Goal: Information Seeking & Learning: Learn about a topic

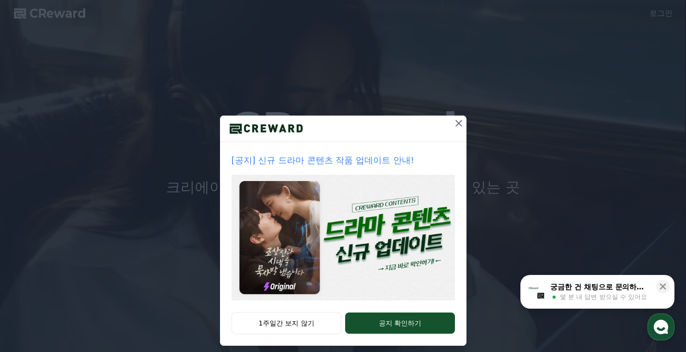
click at [457, 121] on icon at bounding box center [459, 124] width 12 height 12
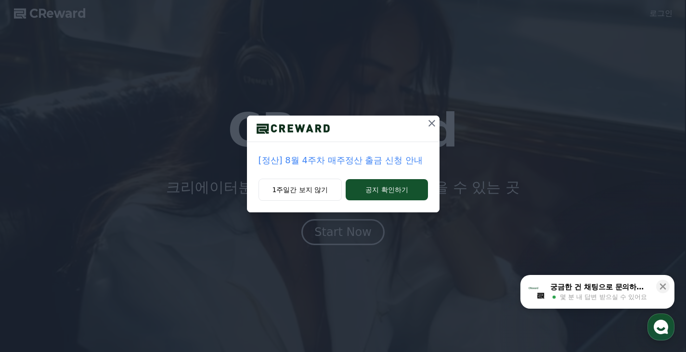
click at [431, 125] on icon at bounding box center [432, 124] width 12 height 12
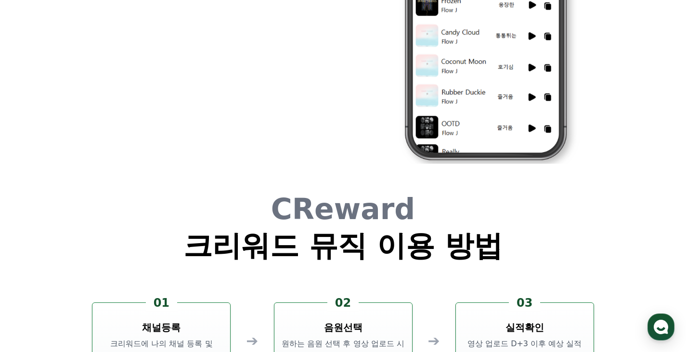
scroll to position [2610, 0]
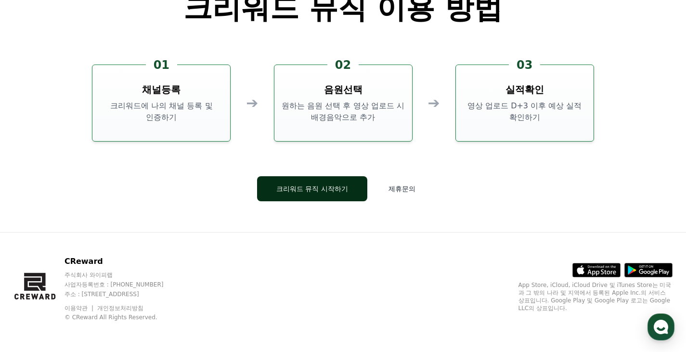
click at [331, 193] on button "크리워드 뮤직 시작하기" at bounding box center [312, 188] width 110 height 25
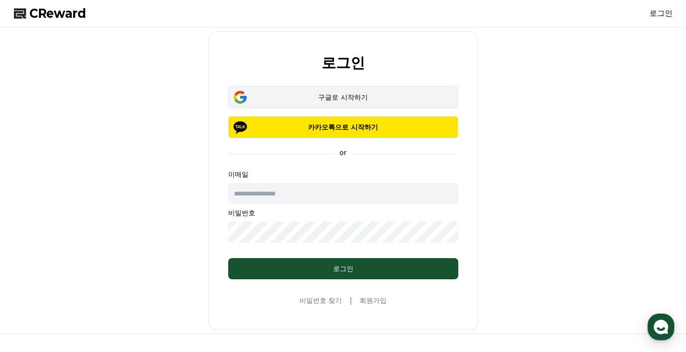
click at [335, 95] on div "구글로 시작하기" at bounding box center [343, 97] width 202 height 10
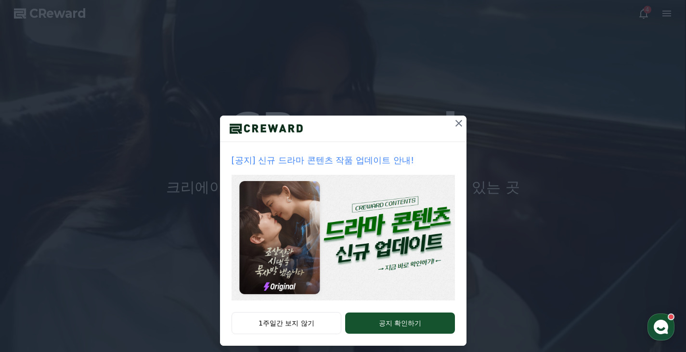
click at [453, 124] on icon at bounding box center [459, 124] width 12 height 12
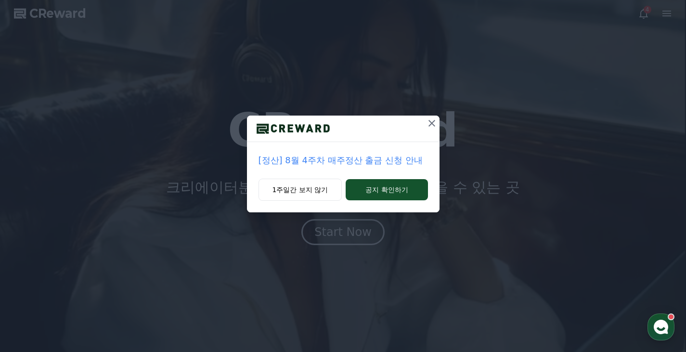
click at [430, 123] on icon at bounding box center [432, 124] width 12 height 12
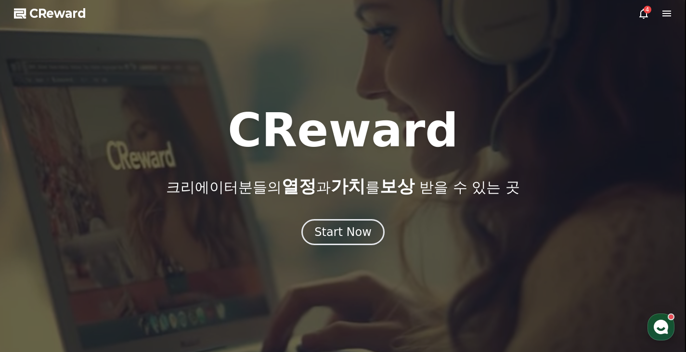
click at [643, 11] on icon at bounding box center [644, 14] width 12 height 12
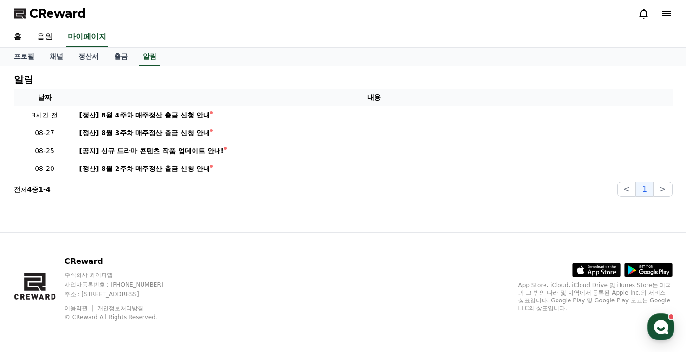
click at [665, 12] on icon at bounding box center [667, 14] width 9 height 6
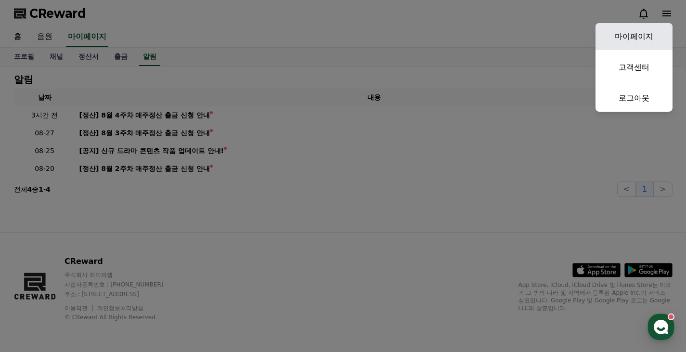
click at [628, 33] on link "마이페이지" at bounding box center [634, 36] width 77 height 27
select select "**********"
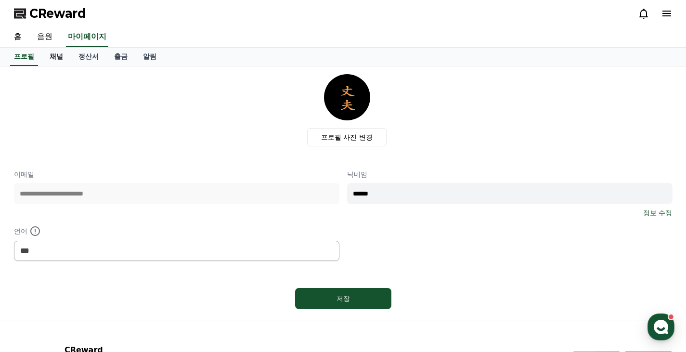
click at [59, 54] on link "채널" at bounding box center [56, 57] width 29 height 18
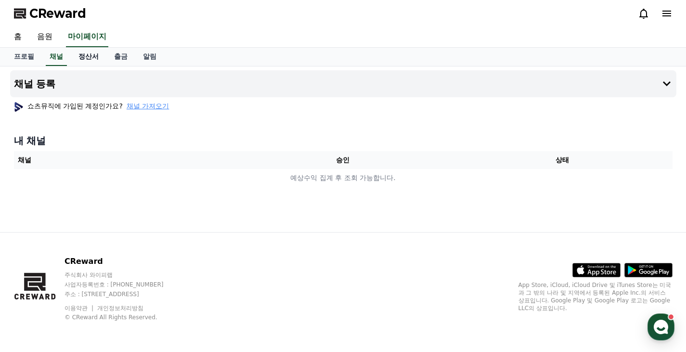
click at [92, 53] on link "정산서" at bounding box center [89, 57] width 36 height 18
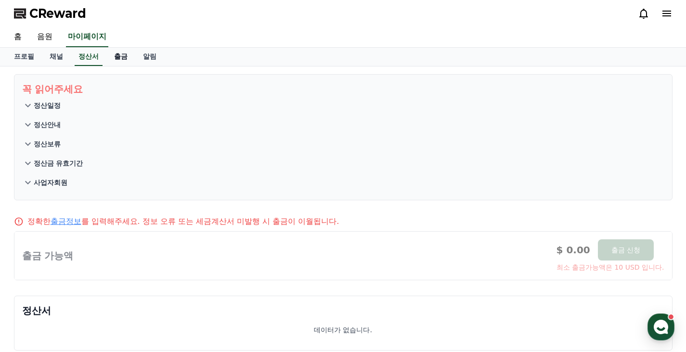
click at [123, 58] on link "출금" at bounding box center [120, 57] width 29 height 18
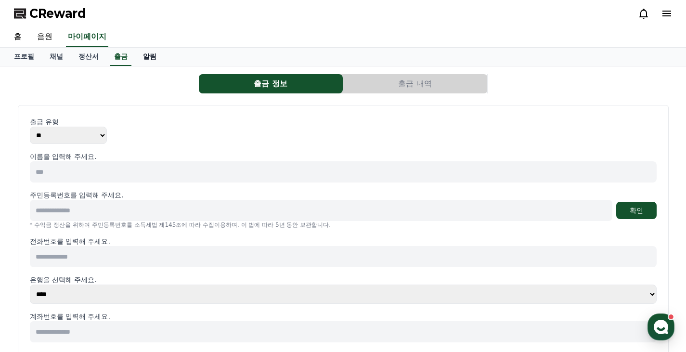
click at [153, 55] on link "알림" at bounding box center [149, 57] width 29 height 18
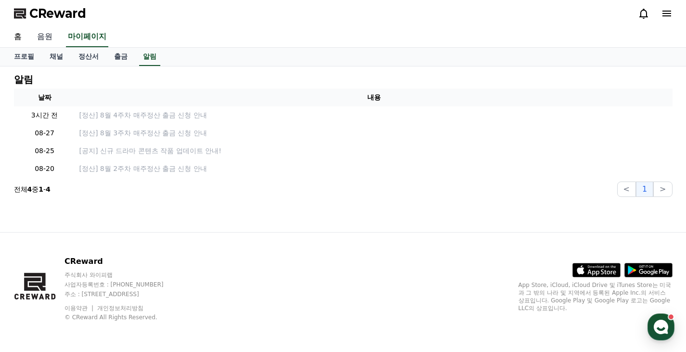
click at [43, 38] on link "음원" at bounding box center [44, 37] width 31 height 20
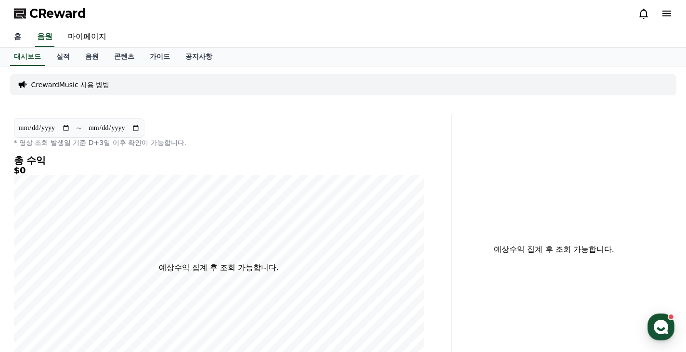
click at [10, 37] on link "홈" at bounding box center [17, 37] width 23 height 20
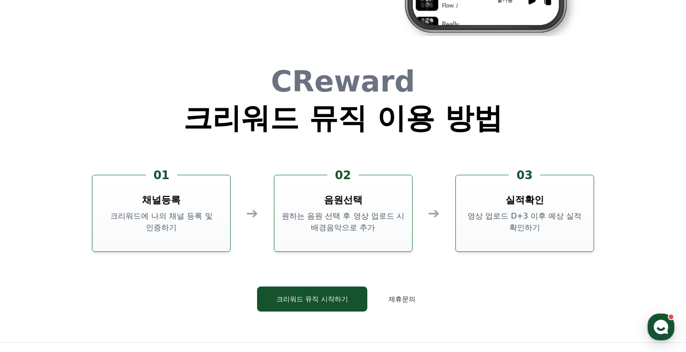
scroll to position [2610, 0]
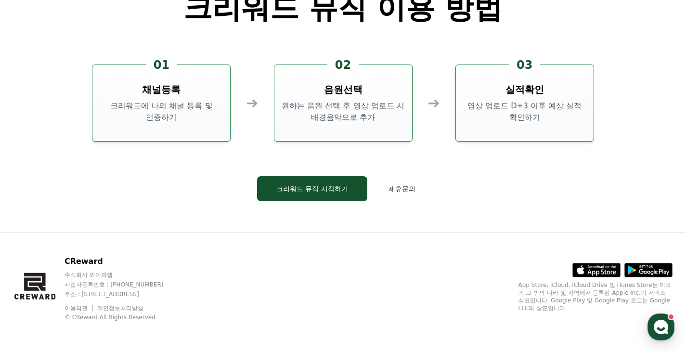
drag, startPoint x: 314, startPoint y: 256, endPoint x: 312, endPoint y: 261, distance: 5.0
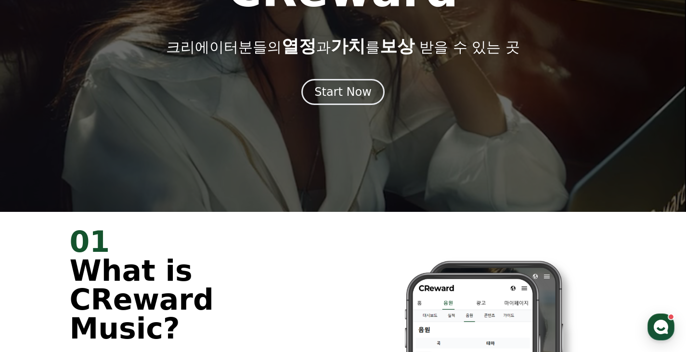
scroll to position [0, 0]
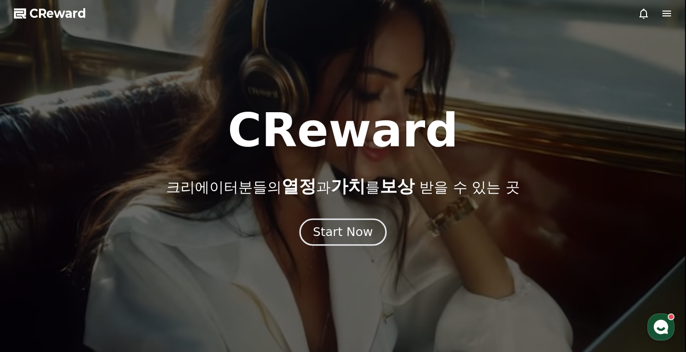
click at [362, 231] on div "Start Now" at bounding box center [343, 232] width 60 height 16
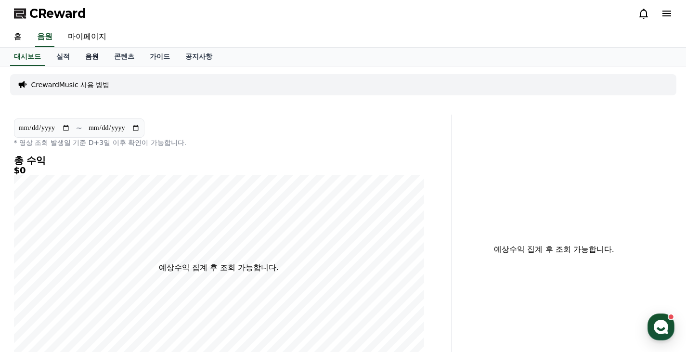
click at [92, 56] on link "음원" at bounding box center [92, 57] width 29 height 18
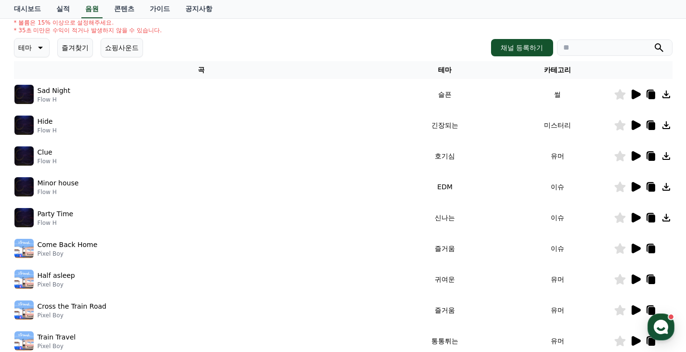
scroll to position [96, 0]
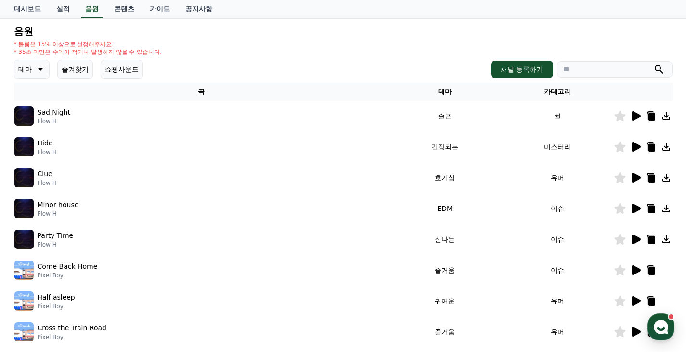
click at [637, 116] on icon at bounding box center [636, 116] width 9 height 10
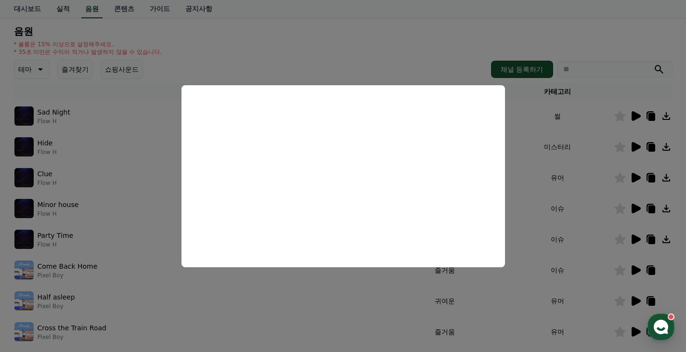
click at [356, 51] on button "close modal" at bounding box center [343, 176] width 686 height 352
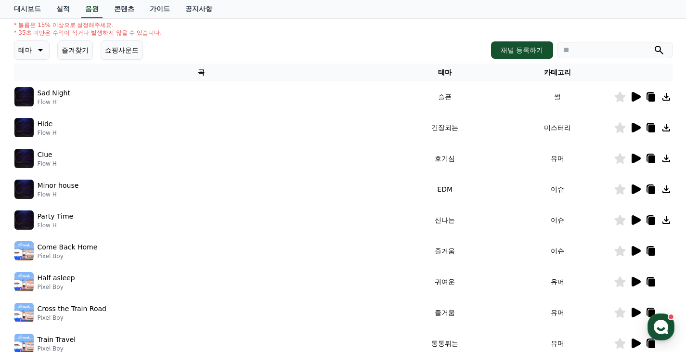
scroll to position [0, 0]
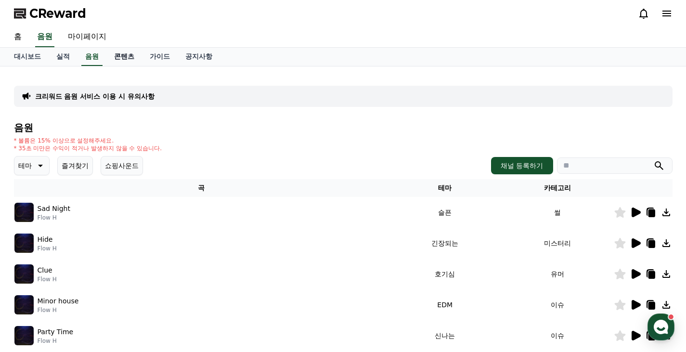
click at [130, 55] on link "콘텐츠" at bounding box center [124, 57] width 36 height 18
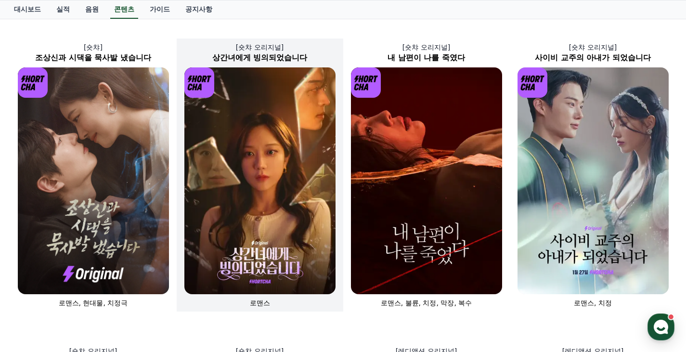
scroll to position [48, 0]
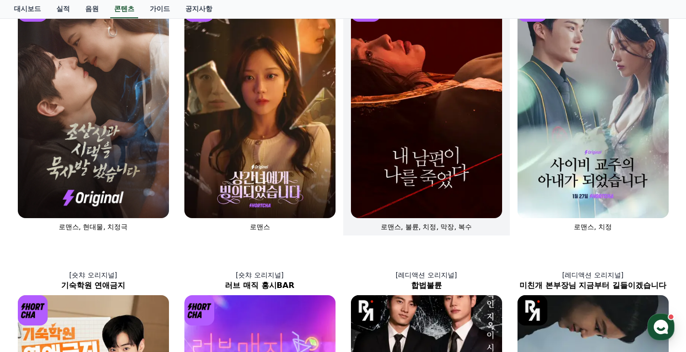
scroll to position [0, 0]
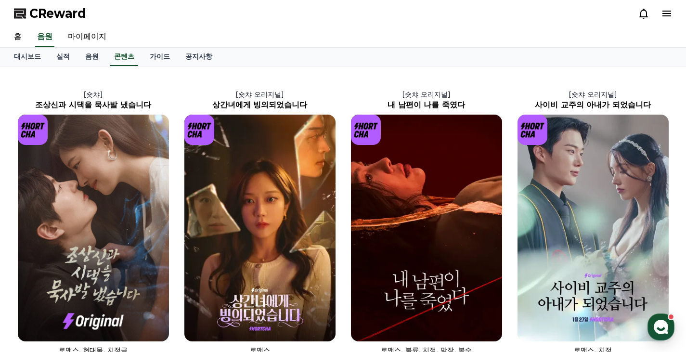
click at [392, 33] on div "홈 음원 마이페이지" at bounding box center [343, 37] width 674 height 20
click at [375, 34] on div "홈 음원 마이페이지" at bounding box center [343, 37] width 674 height 20
click at [350, 31] on div "홈 음원 마이페이지" at bounding box center [343, 37] width 674 height 20
